Goal: Task Accomplishment & Management: Use online tool/utility

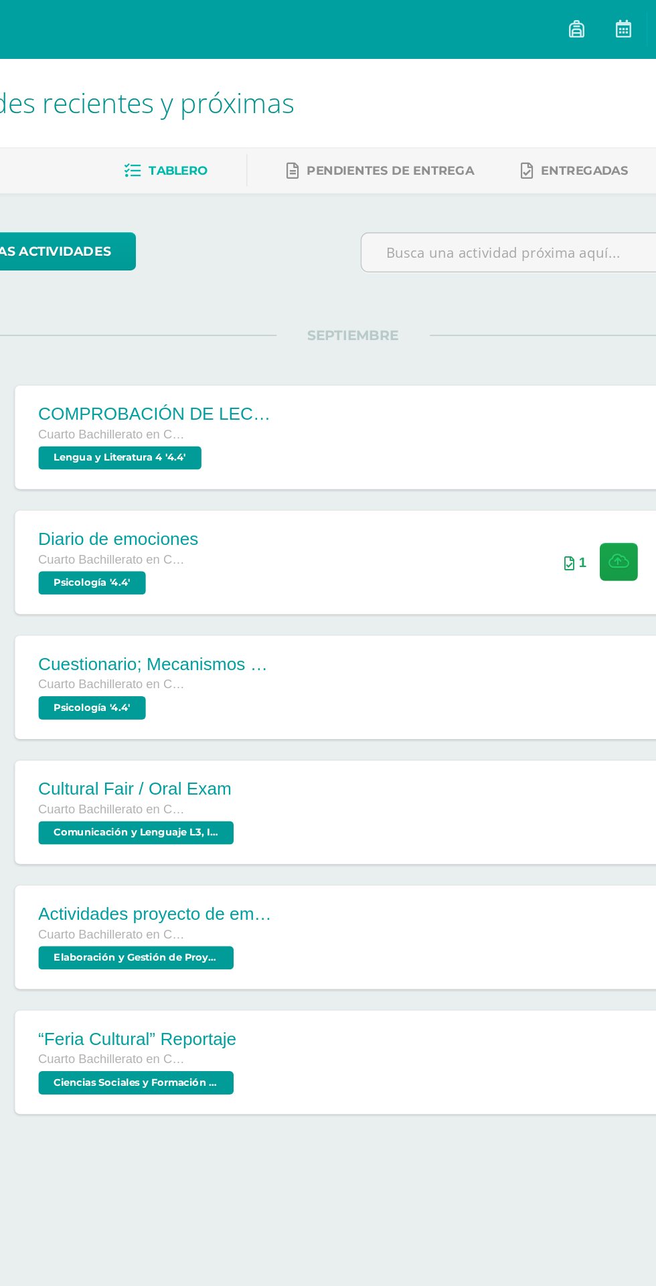
click at [370, 392] on div "Diario de emociones Cuarto Bachillerato en Ciencias y Letras Psicología '4.4' 1…" at bounding box center [352, 385] width 512 height 71
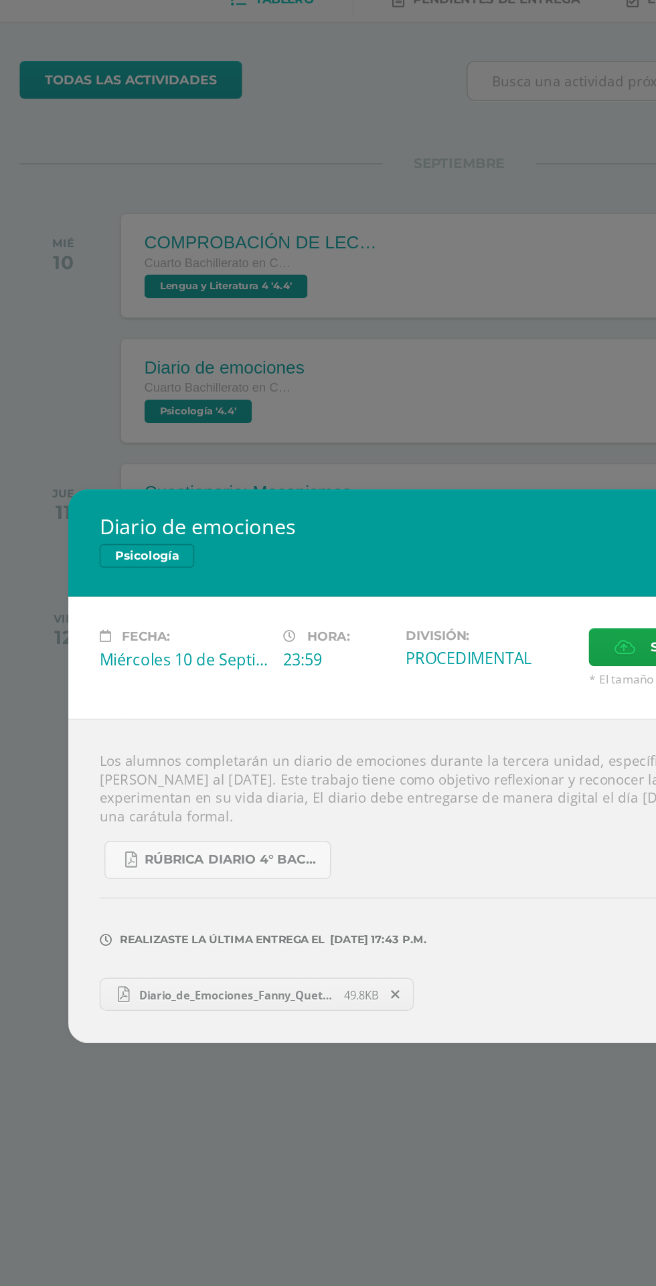
click at [212, 805] on span "Diario_de_Emociones_Fanny_Quetzali_Flores_Galdamez.pdf" at bounding box center [175, 800] width 147 height 10
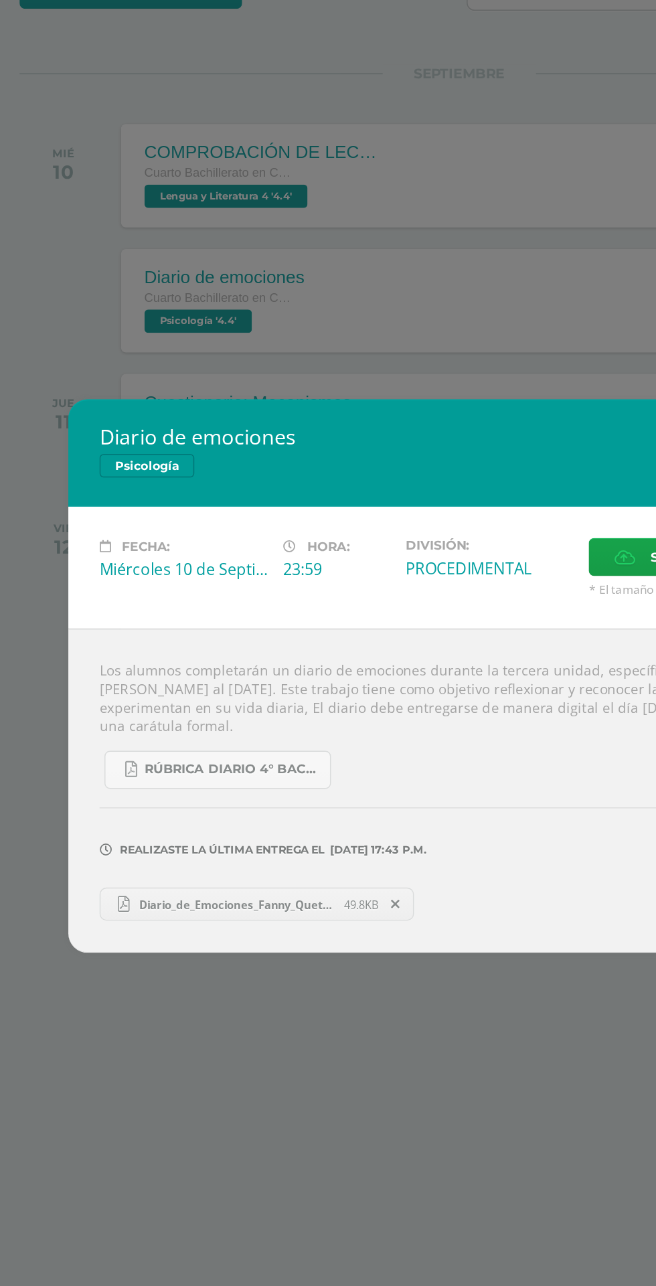
click at [285, 800] on icon at bounding box center [285, 799] width 6 height 9
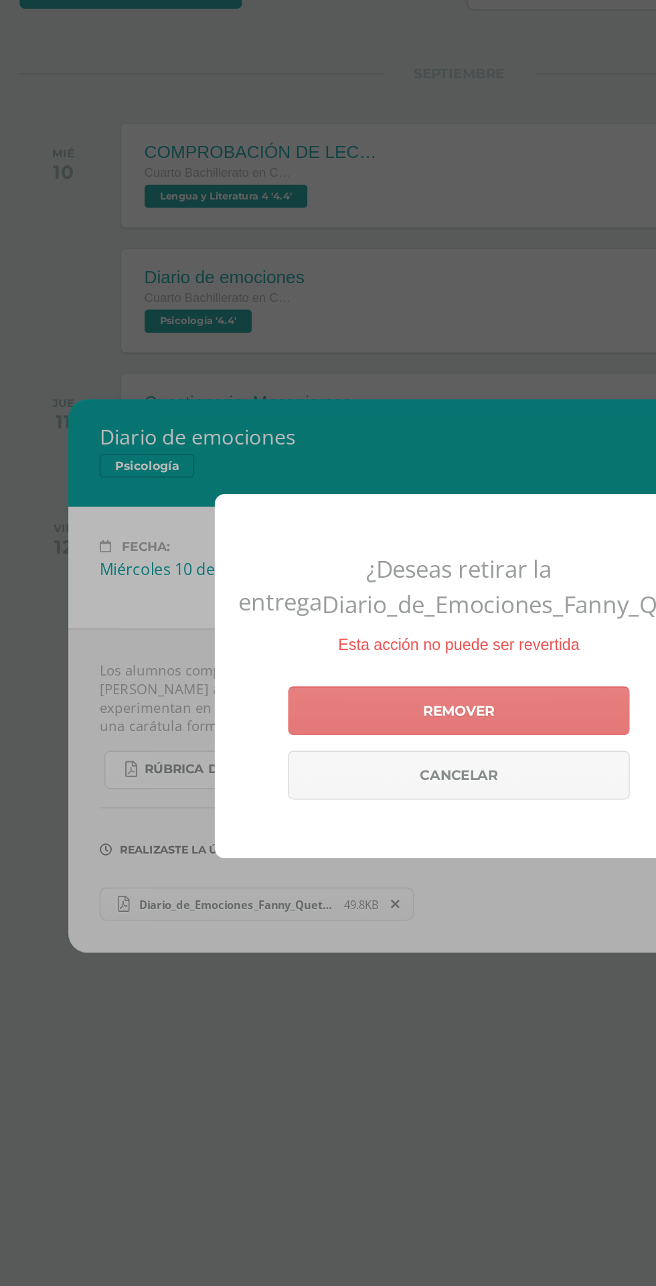
click at [363, 684] on link "Remover" at bounding box center [328, 666] width 234 height 33
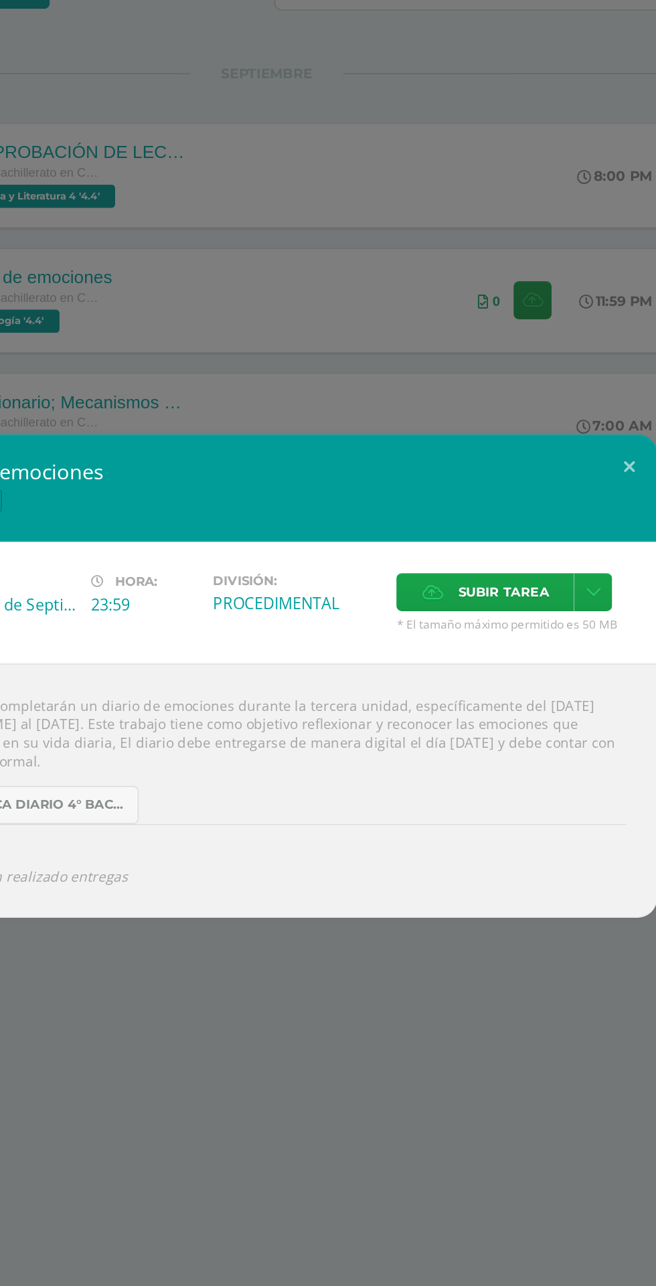
click at [494, 582] on span "Subir tarea" at bounding box center [490, 585] width 62 height 25
click at [0, 0] on input "Subir tarea" at bounding box center [0, 0] width 0 height 0
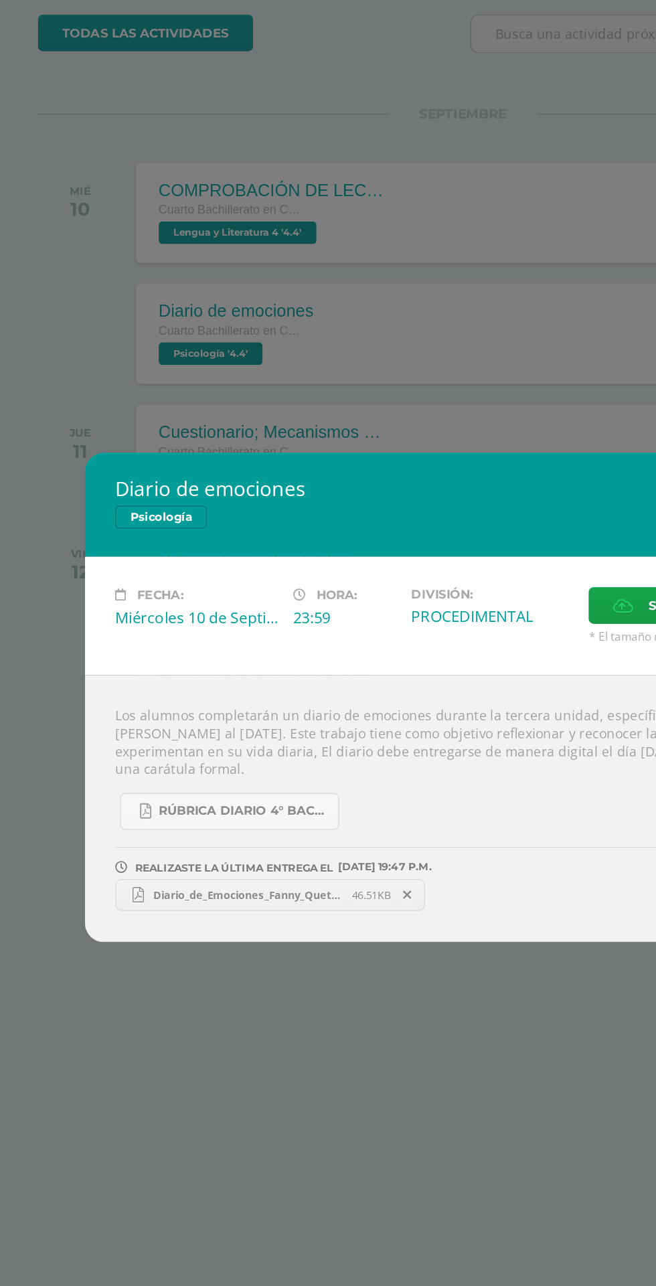
click at [325, 903] on div "Diario de emociones Psicología Fecha: [DATE] Hora: 23:59 División: Subir tarea" at bounding box center [328, 643] width 656 height 1286
